Goal: Find specific page/section: Find specific page/section

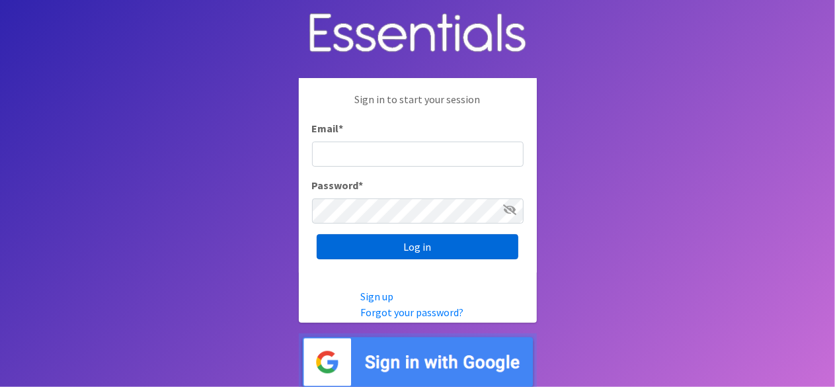
type input "lacey@familynetworknwa.com"
click at [402, 250] on input "Log in" at bounding box center [418, 246] width 202 height 25
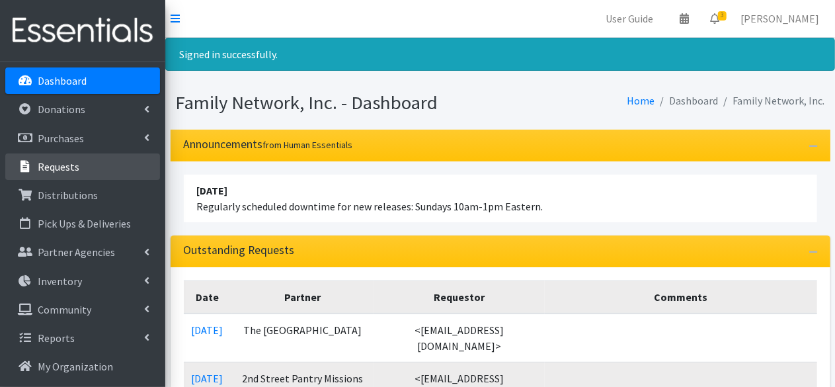
click at [72, 165] on p "Requests" at bounding box center [59, 166] width 42 height 13
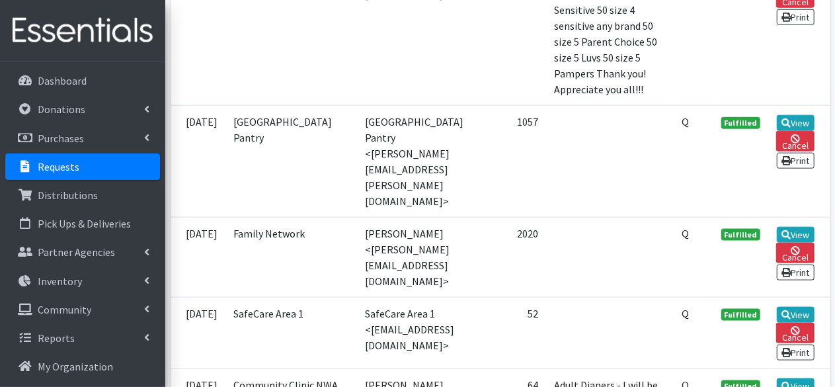
scroll to position [727, 0]
